Goal: Task Accomplishment & Management: Use online tool/utility

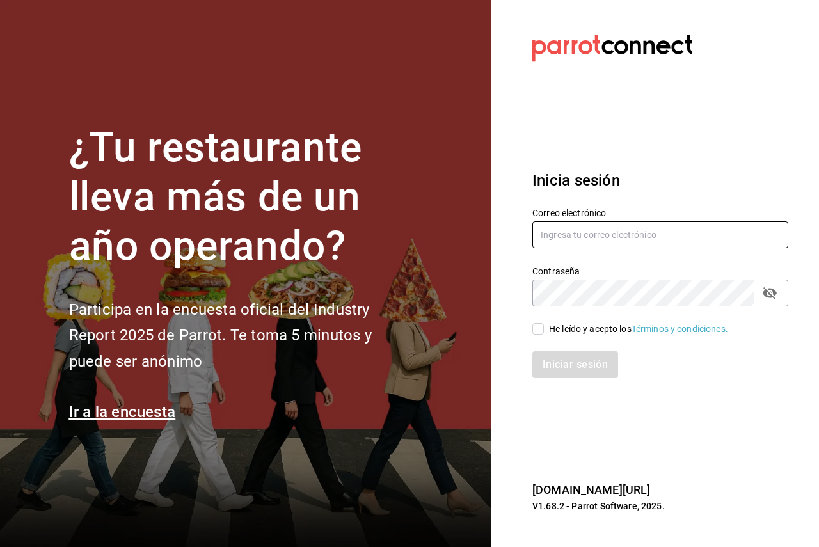
click at [675, 233] on input "text" at bounding box center [660, 234] width 256 height 27
paste input "inakir02@gmail.com"
type input "inakir02@gmail.com"
click at [570, 337] on div "Iniciar sesión" at bounding box center [652, 357] width 271 height 42
click at [570, 329] on div "He leído y acepto los Términos y condiciones." at bounding box center [638, 329] width 179 height 13
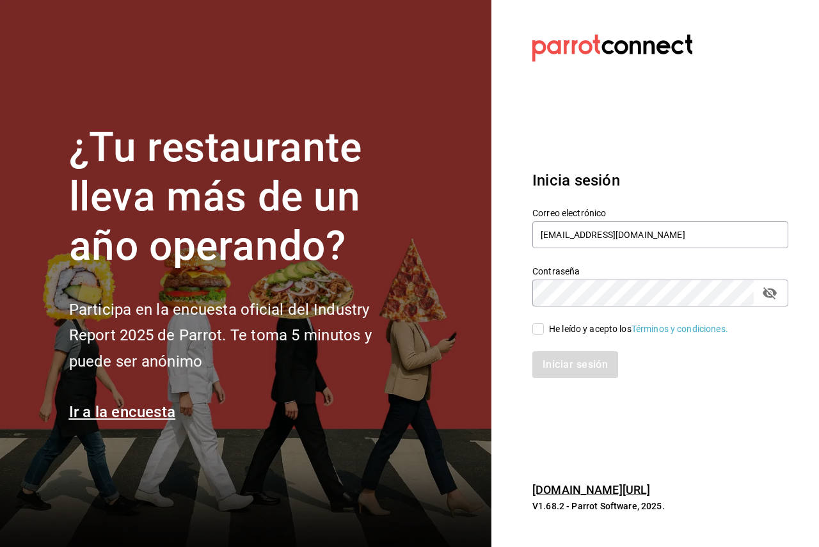
click at [544, 329] on input "He leído y acepto los Términos y condiciones." at bounding box center [538, 329] width 12 height 12
checkbox input "true"
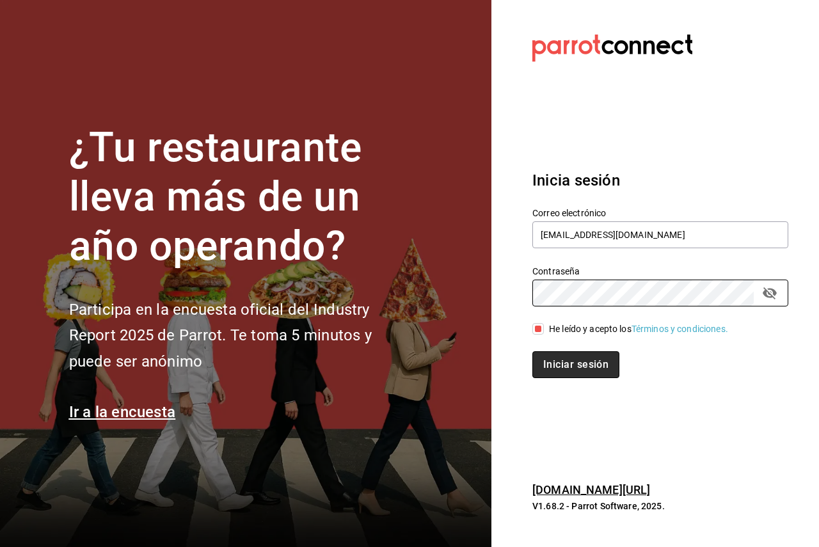
click at [561, 359] on button "Iniciar sesión" at bounding box center [575, 364] width 87 height 27
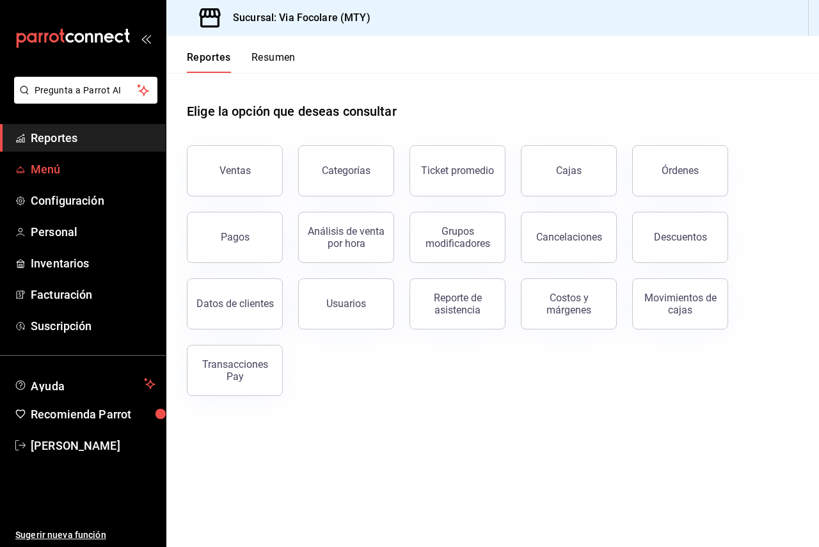
click at [70, 173] on span "Menú" at bounding box center [93, 169] width 125 height 17
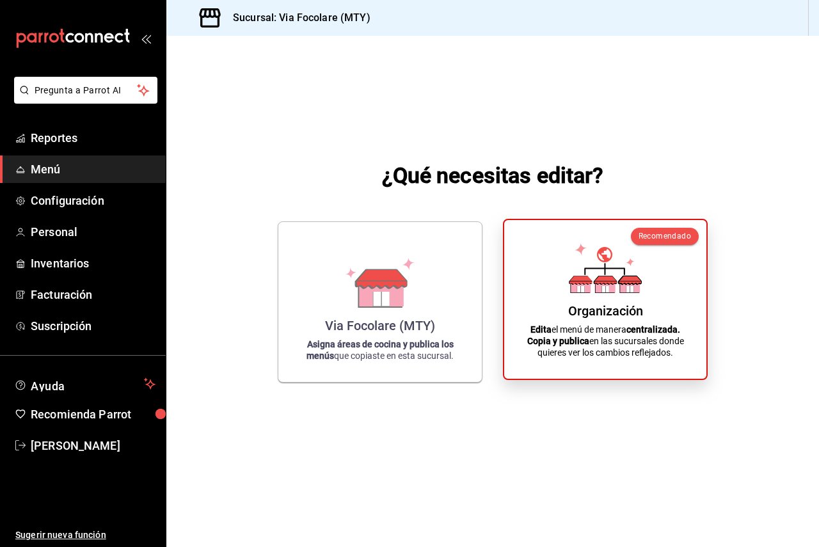
click at [536, 285] on div "Organización Edita el menú de manera centralizada. Copia y publica en las sucur…" at bounding box center [606, 299] width 172 height 138
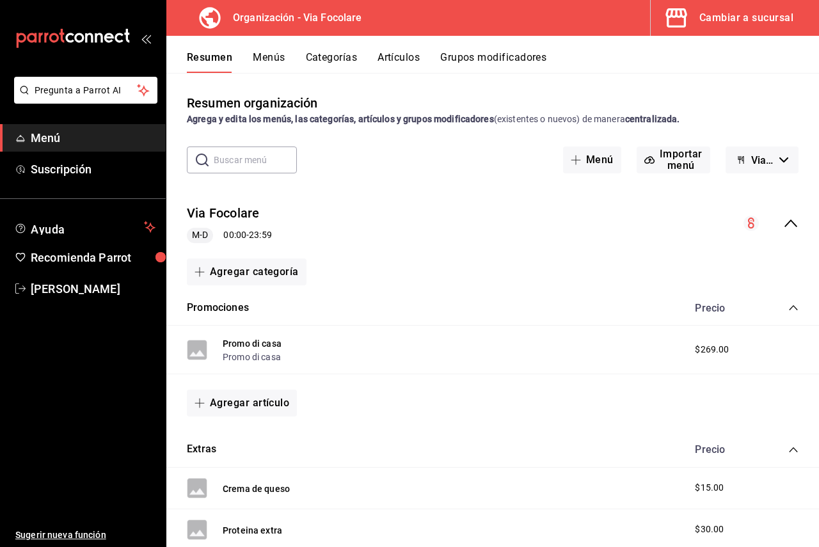
click at [277, 61] on button "Menús" at bounding box center [269, 62] width 32 height 22
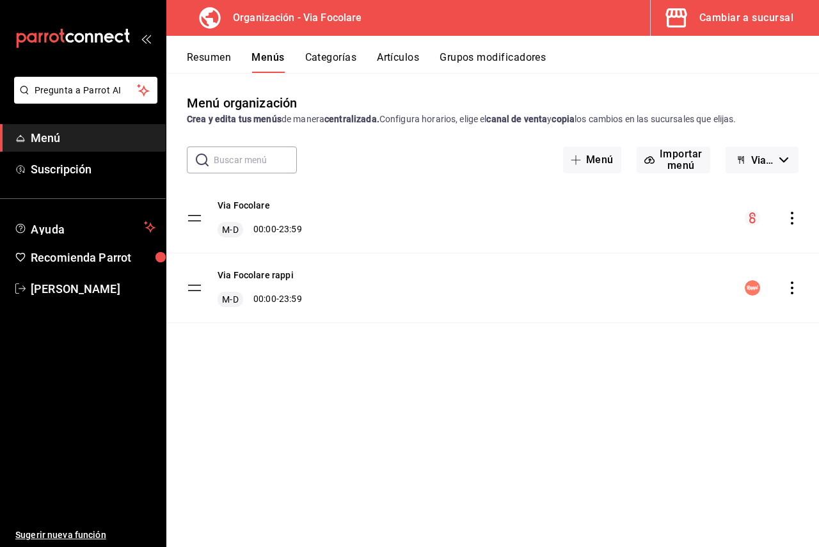
click at [736, 161] on icon "button" at bounding box center [741, 160] width 10 height 10
click at [735, 161] on div at bounding box center [409, 273] width 819 height 547
click at [794, 211] on div "menu-maker-table" at bounding box center [772, 218] width 54 height 15
click at [793, 220] on icon "actions" at bounding box center [792, 218] width 13 height 13
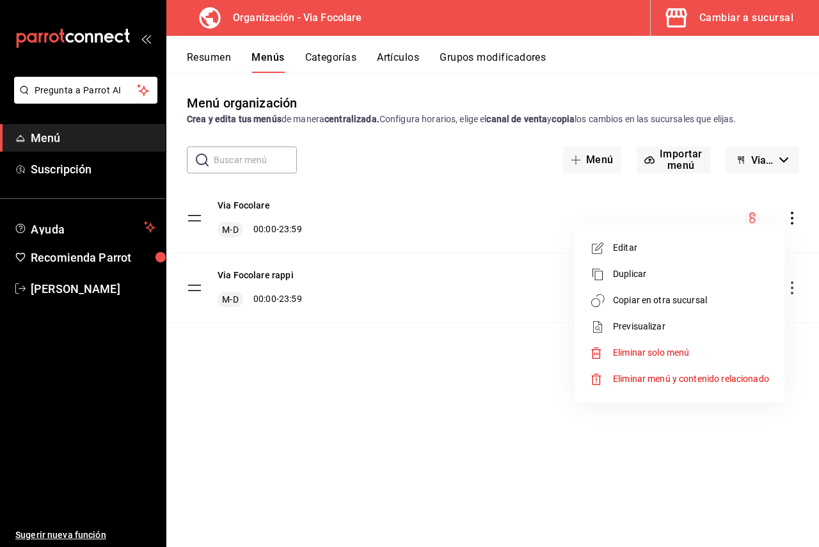
click at [650, 294] on span "Copiar en otra sucursal" at bounding box center [691, 300] width 156 height 13
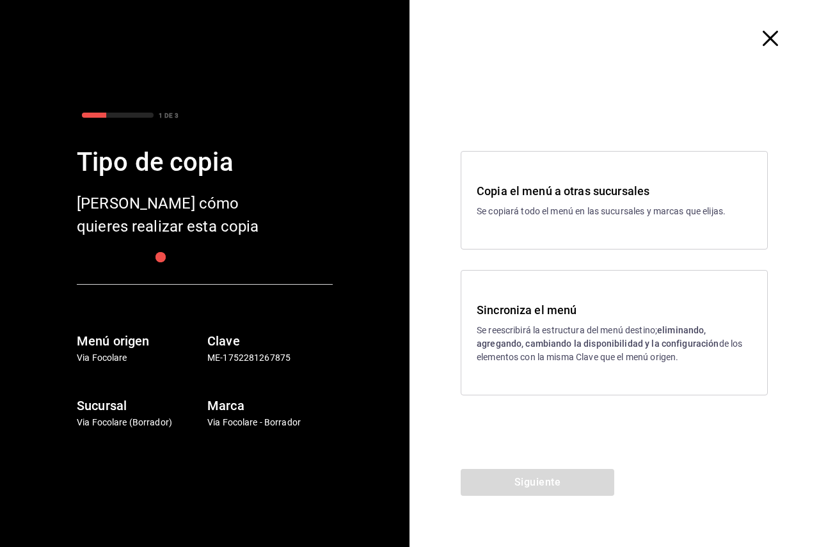
click at [548, 300] on div "Sincroniza el menú Se reescribirá la estructura del menú destino; eliminando, a…" at bounding box center [614, 332] width 307 height 125
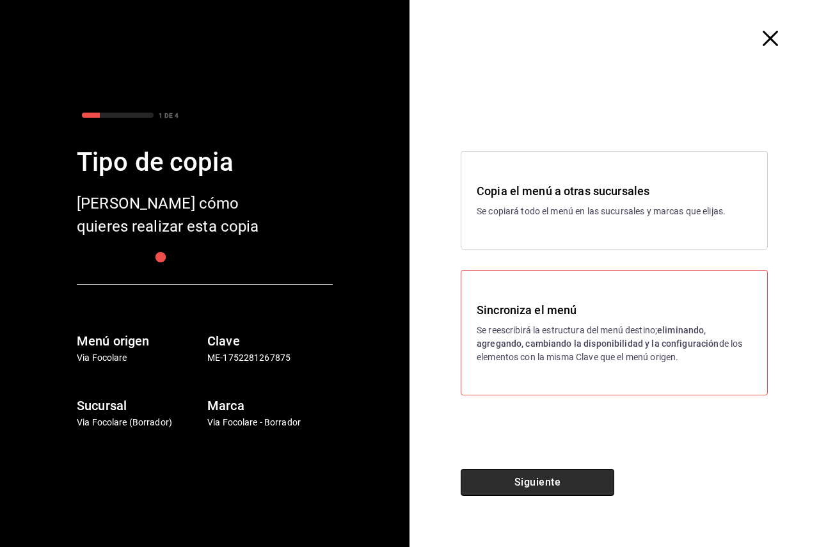
click at [504, 472] on button "Siguiente" at bounding box center [538, 482] width 154 height 27
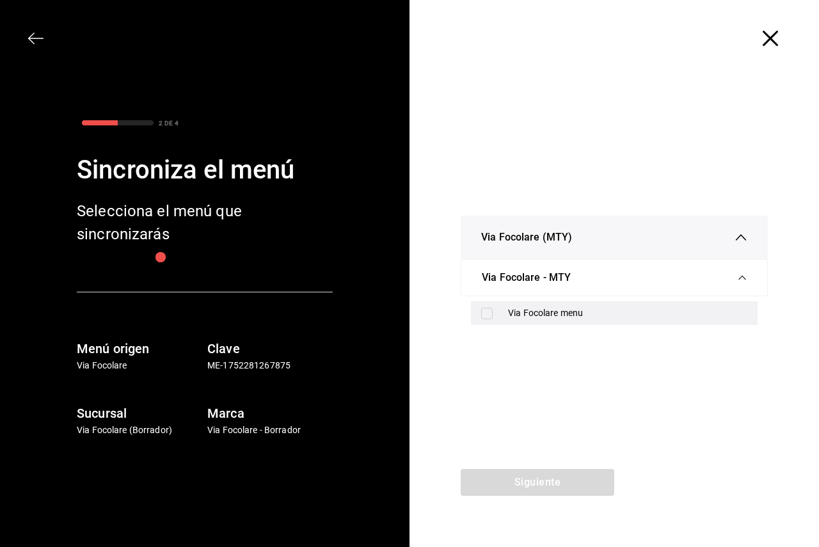
click at [496, 307] on div "Via Focolare menu" at bounding box center [614, 313] width 287 height 24
checkbox input "true"
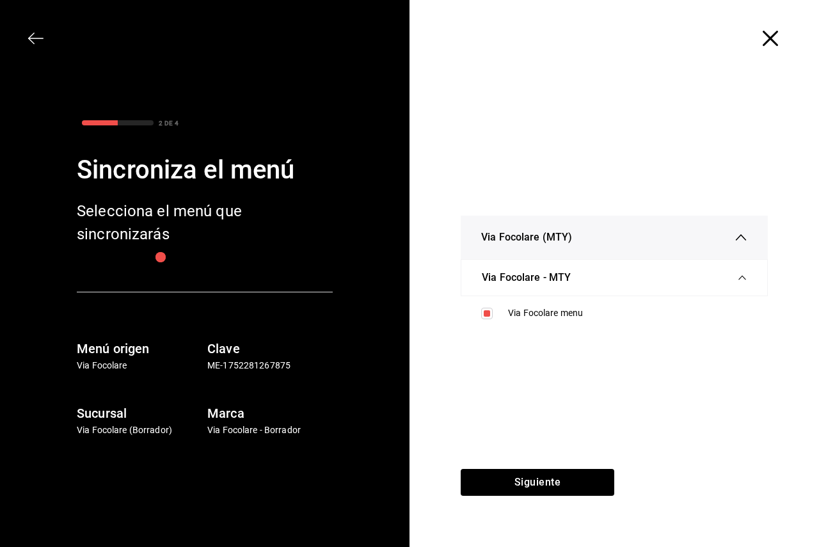
click at [560, 241] on span "Via Focolare (MTY)" at bounding box center [526, 237] width 91 height 15
click at [557, 270] on span "Via Focolare (MTY)" at bounding box center [526, 273] width 91 height 15
click at [764, 30] on div at bounding box center [615, 38] width 410 height 77
click at [775, 38] on icon "button" at bounding box center [770, 38] width 15 height 15
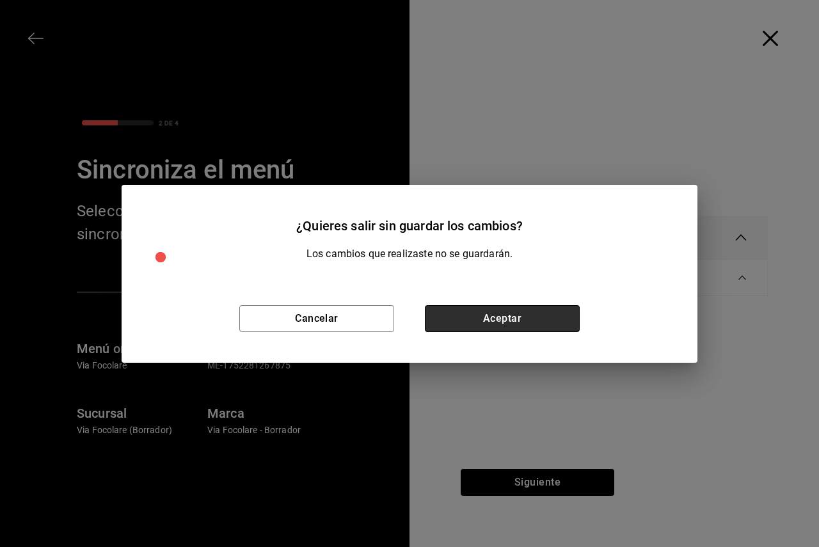
click at [486, 310] on button "Aceptar" at bounding box center [502, 318] width 155 height 27
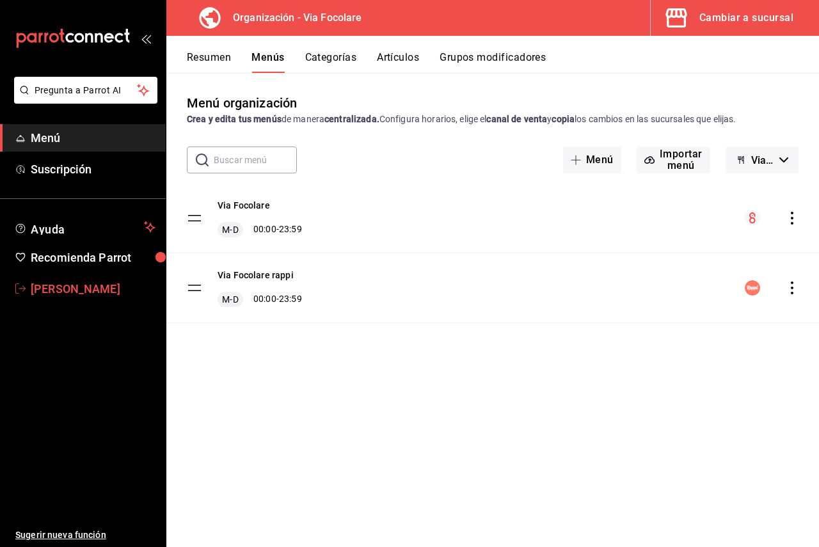
click at [72, 289] on span "[PERSON_NAME]" at bounding box center [93, 288] width 125 height 17
